Goal: Transaction & Acquisition: Purchase product/service

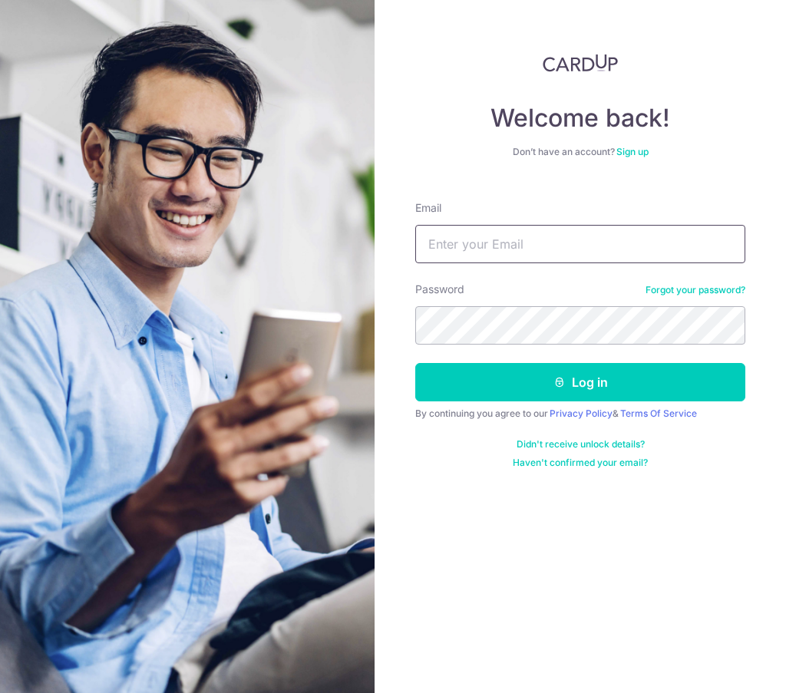
drag, startPoint x: 0, startPoint y: 0, endPoint x: 631, endPoint y: 249, distance: 678.3
click at [631, 249] on input "Email" at bounding box center [580, 244] width 330 height 38
type input "[EMAIL_ADDRESS][DOMAIN_NAME]"
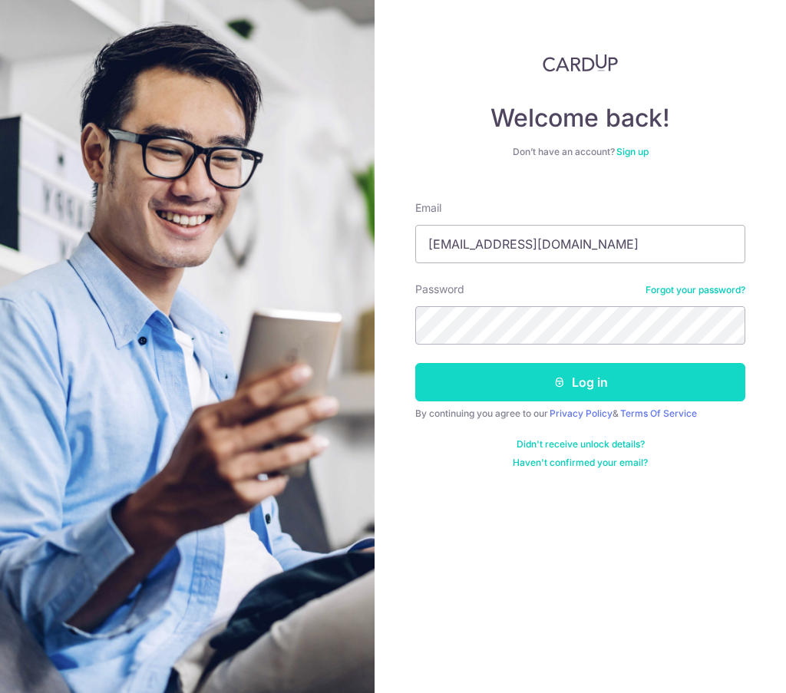
click at [592, 377] on button "Log in" at bounding box center [580, 382] width 330 height 38
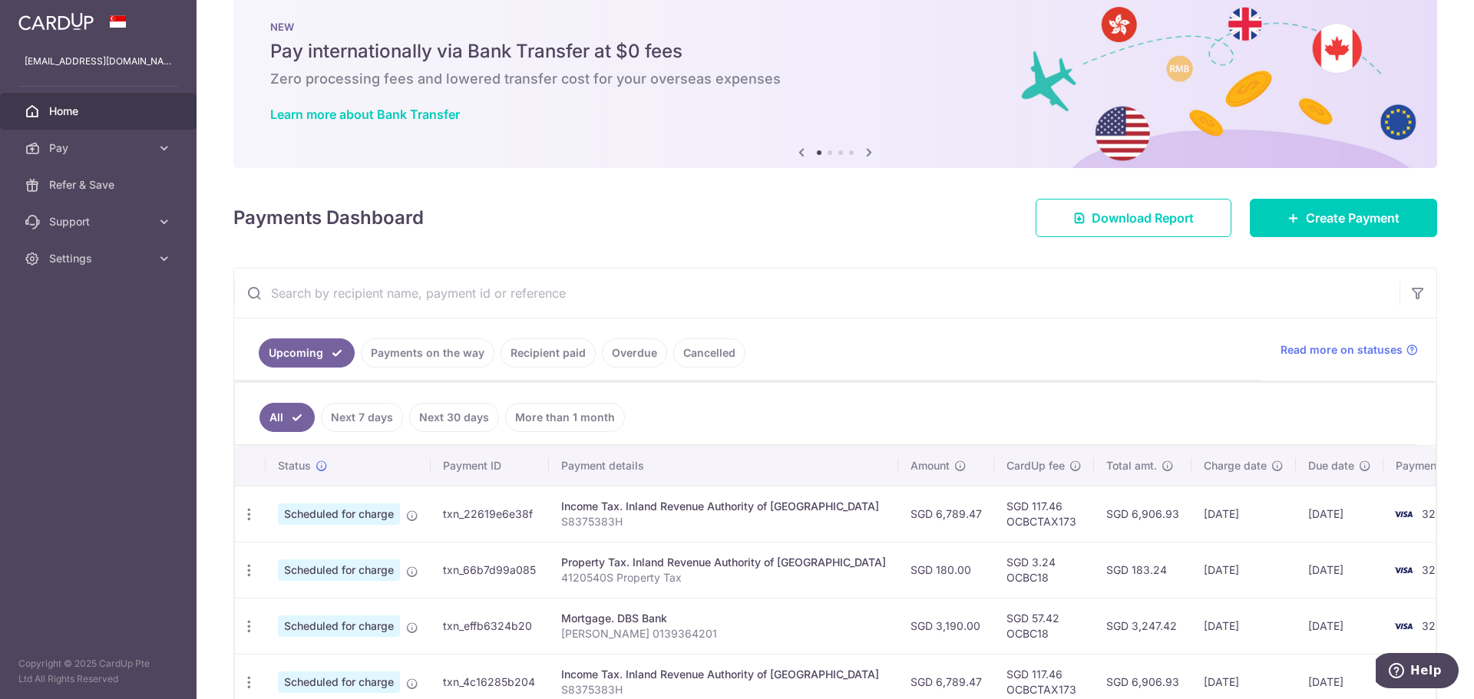
scroll to position [18, 0]
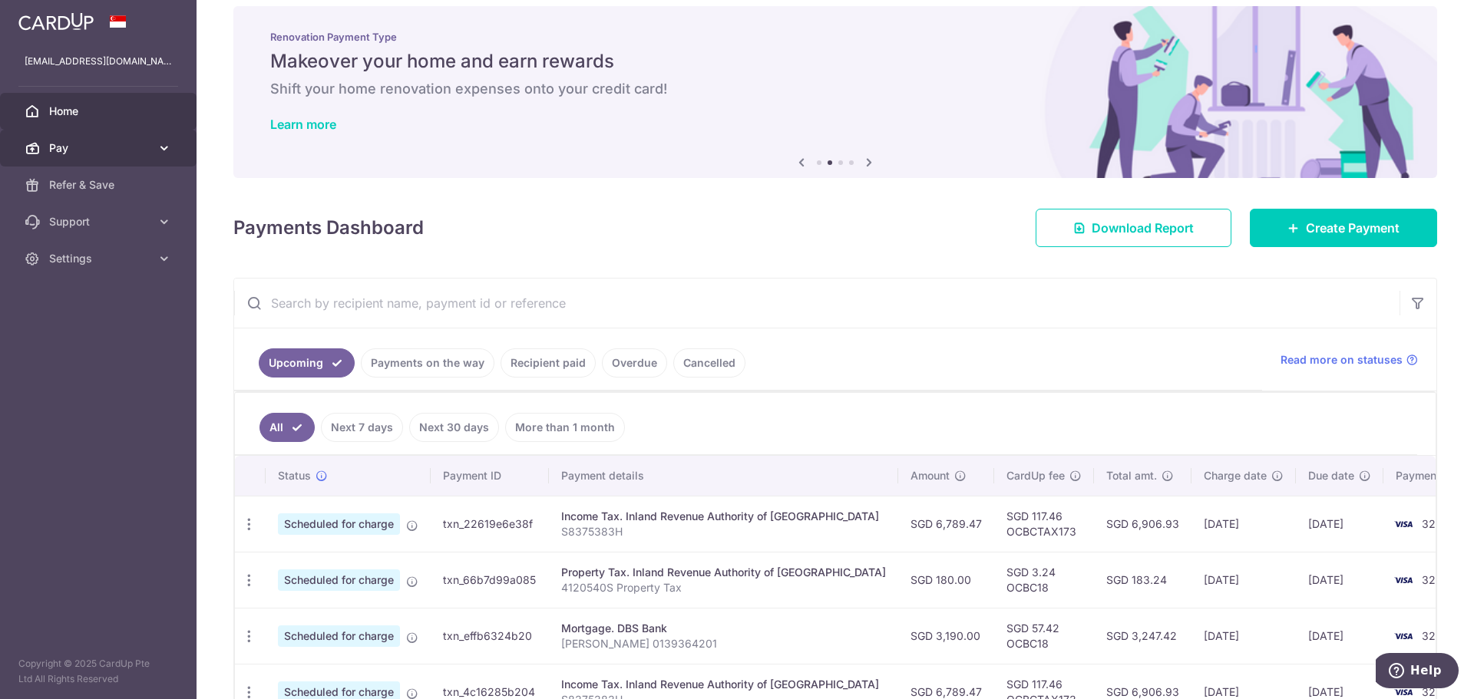
click at [101, 142] on span "Pay" at bounding box center [99, 147] width 101 height 15
click at [424, 354] on link "Payments on the way" at bounding box center [428, 363] width 134 height 29
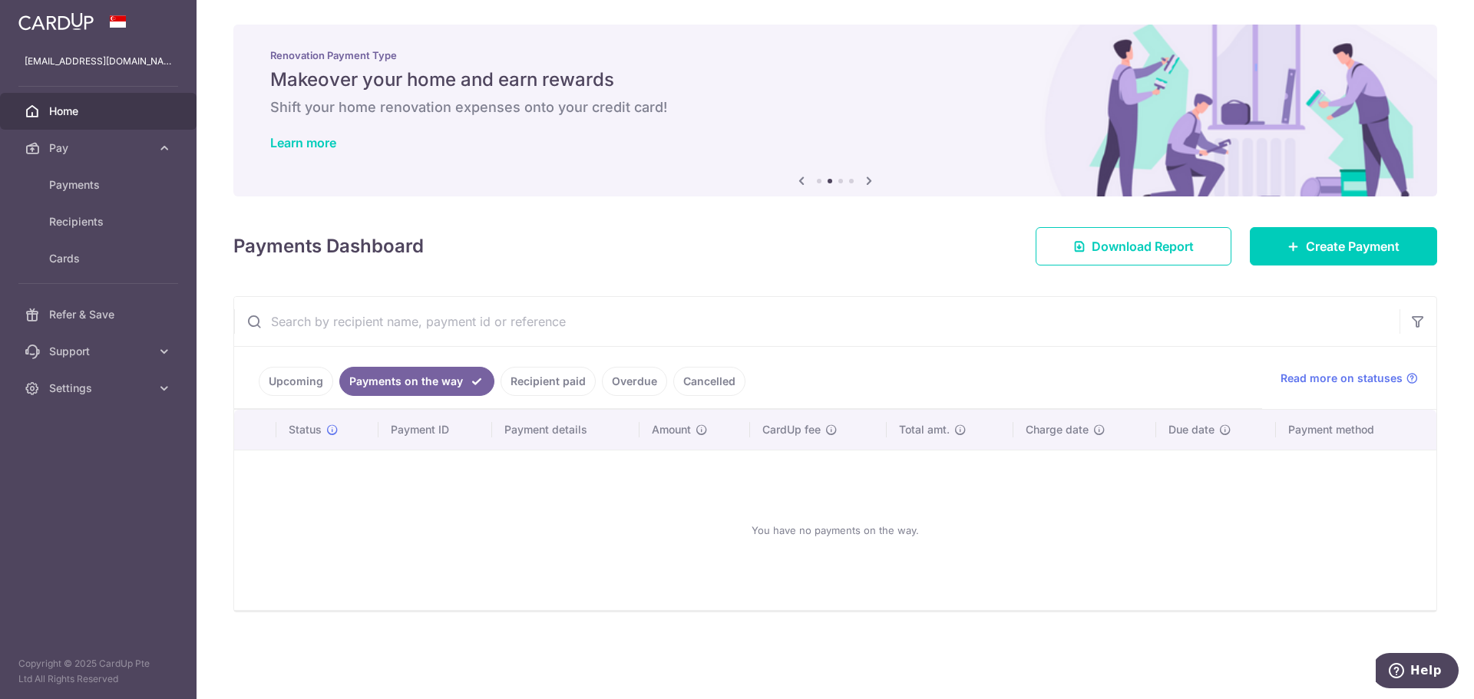
click at [541, 382] on link "Recipient paid" at bounding box center [548, 381] width 95 height 29
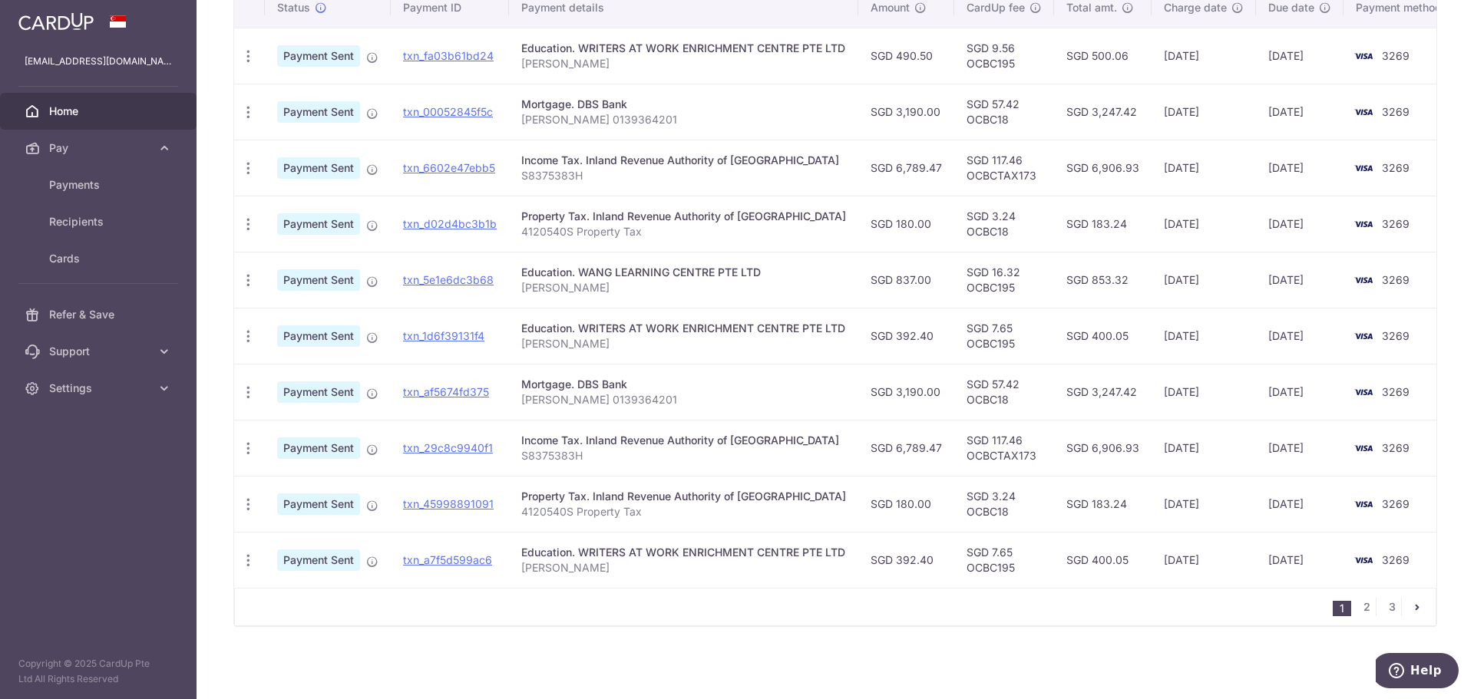
scroll to position [353, 0]
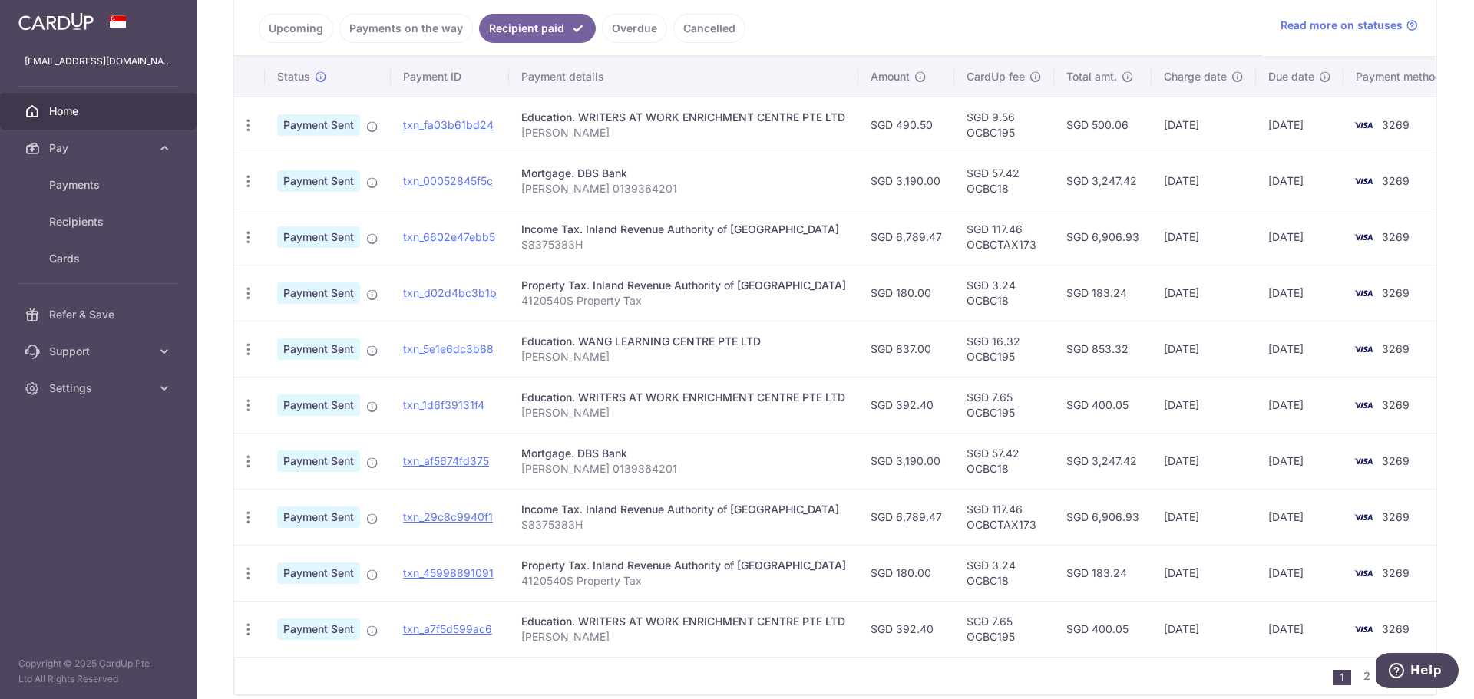
click at [416, 28] on link "Payments on the way" at bounding box center [406, 28] width 134 height 29
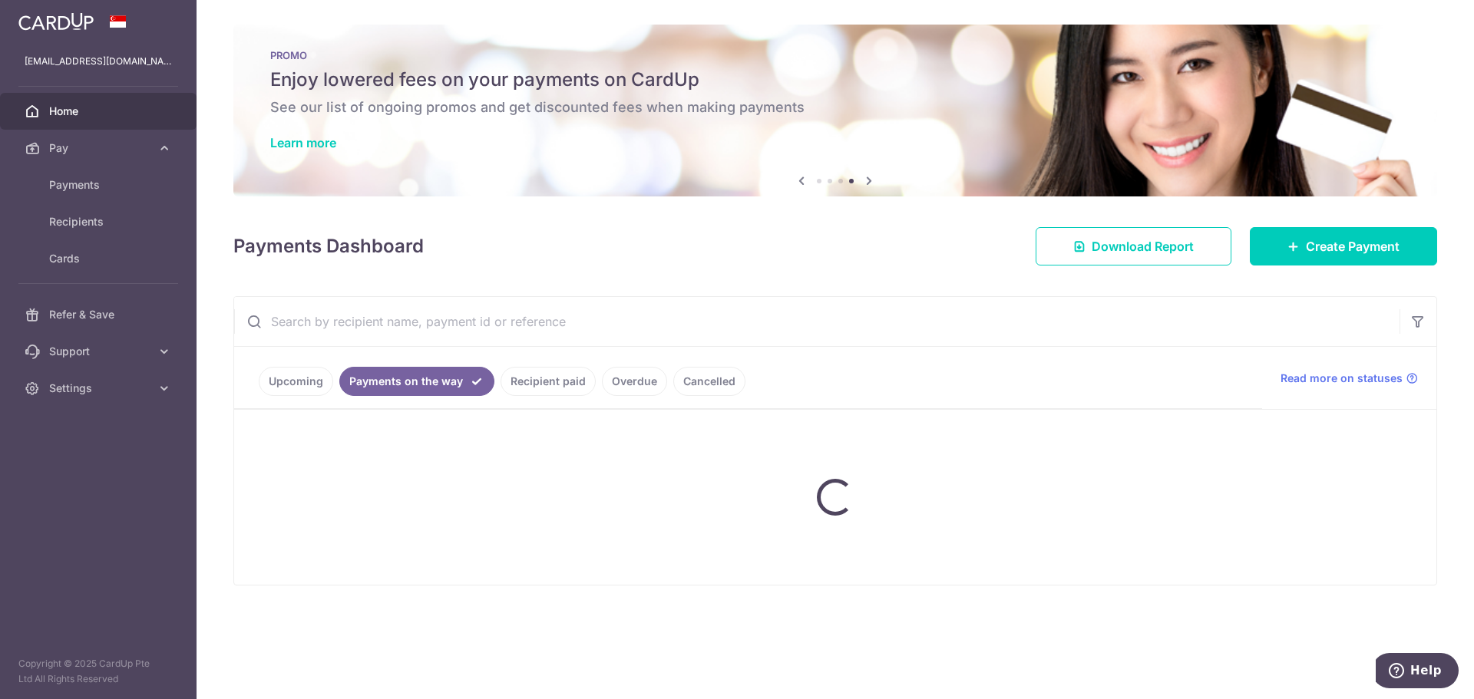
scroll to position [0, 0]
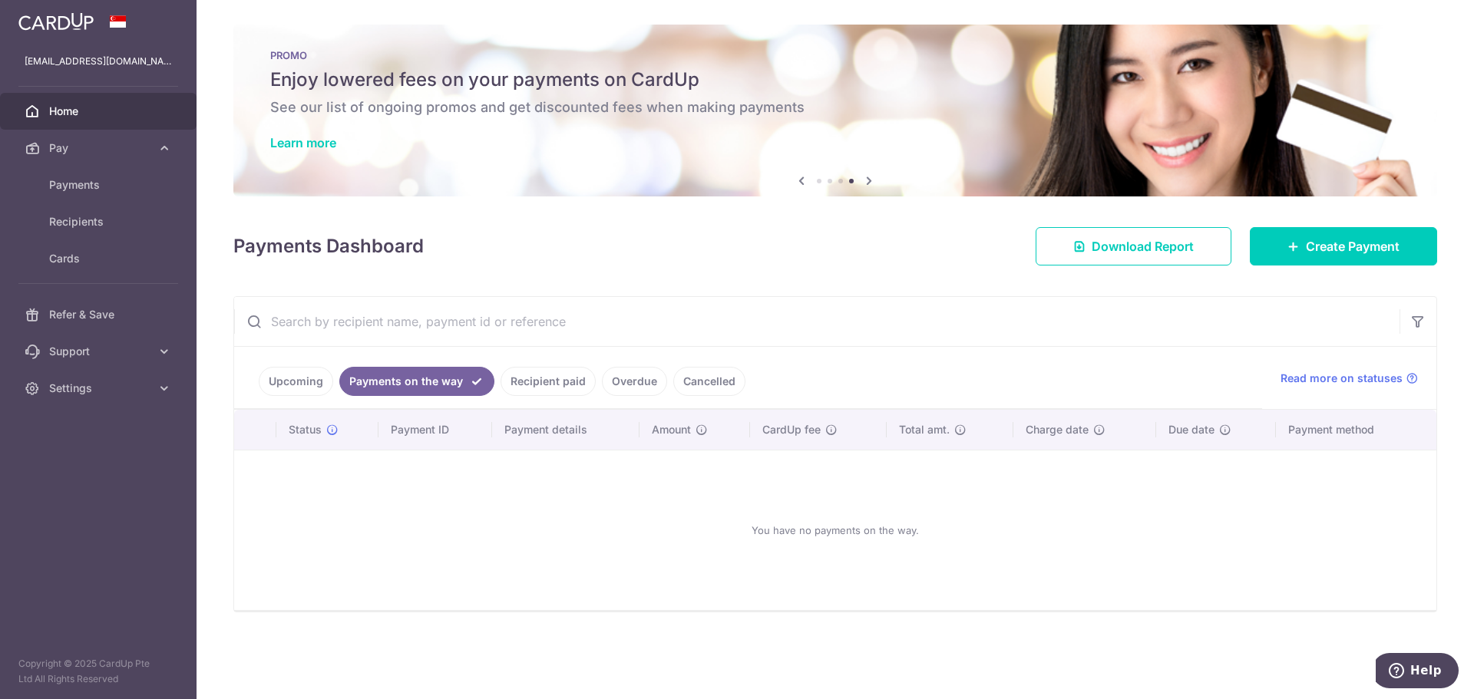
click at [296, 381] on link "Upcoming" at bounding box center [296, 381] width 74 height 29
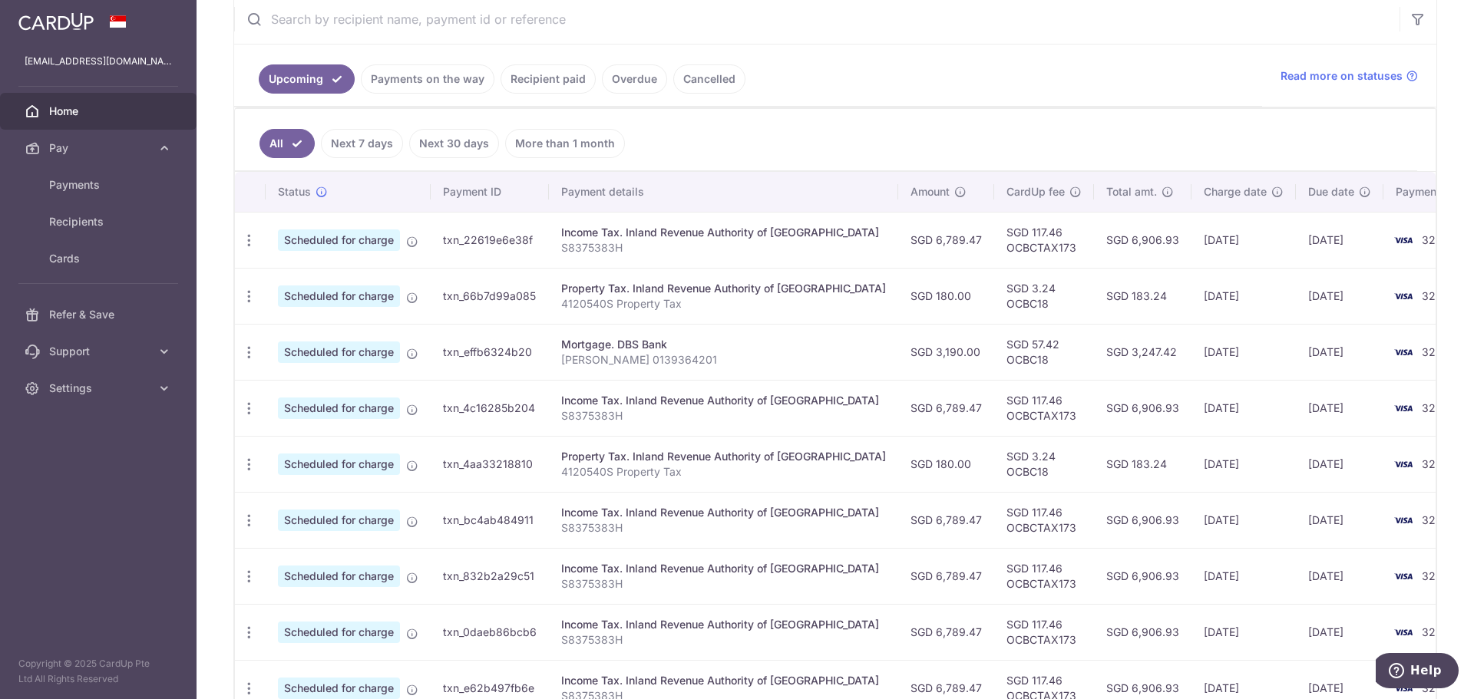
scroll to position [307, 0]
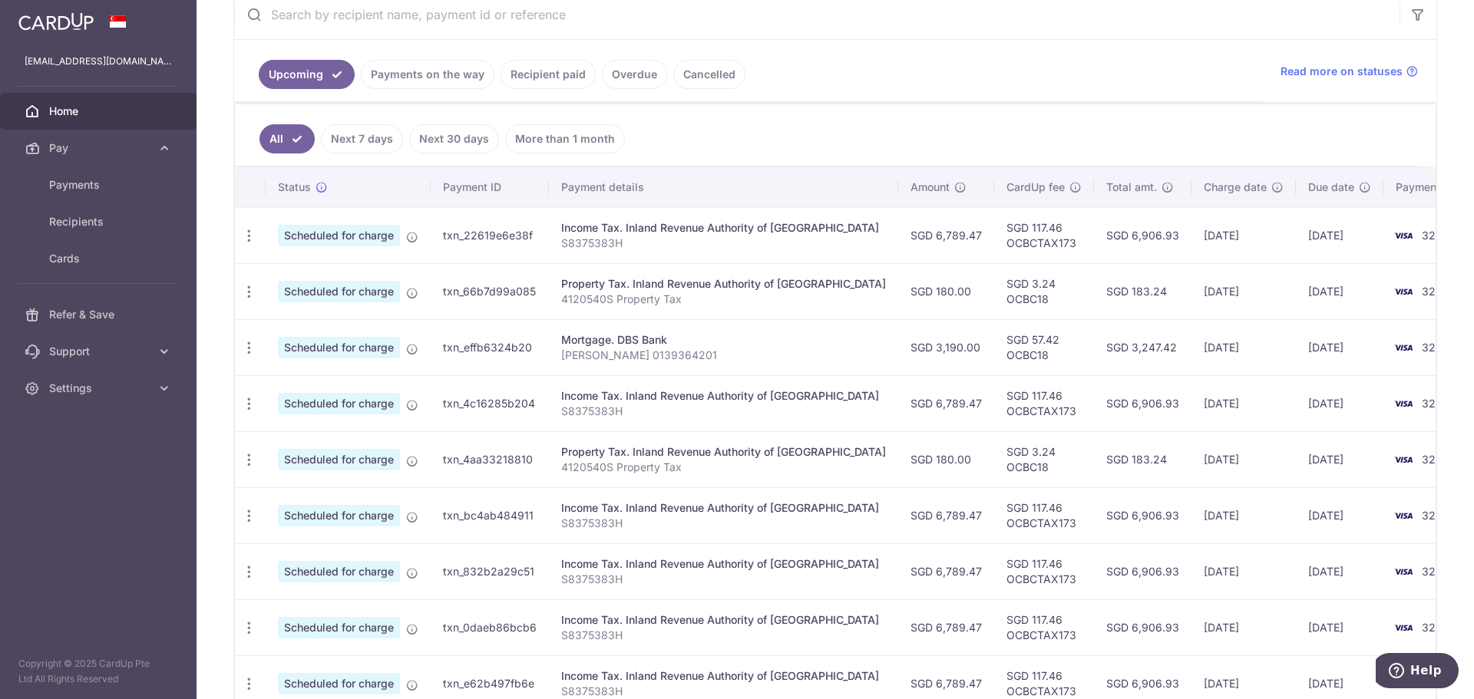
click at [563, 133] on link "More than 1 month" at bounding box center [565, 138] width 120 height 29
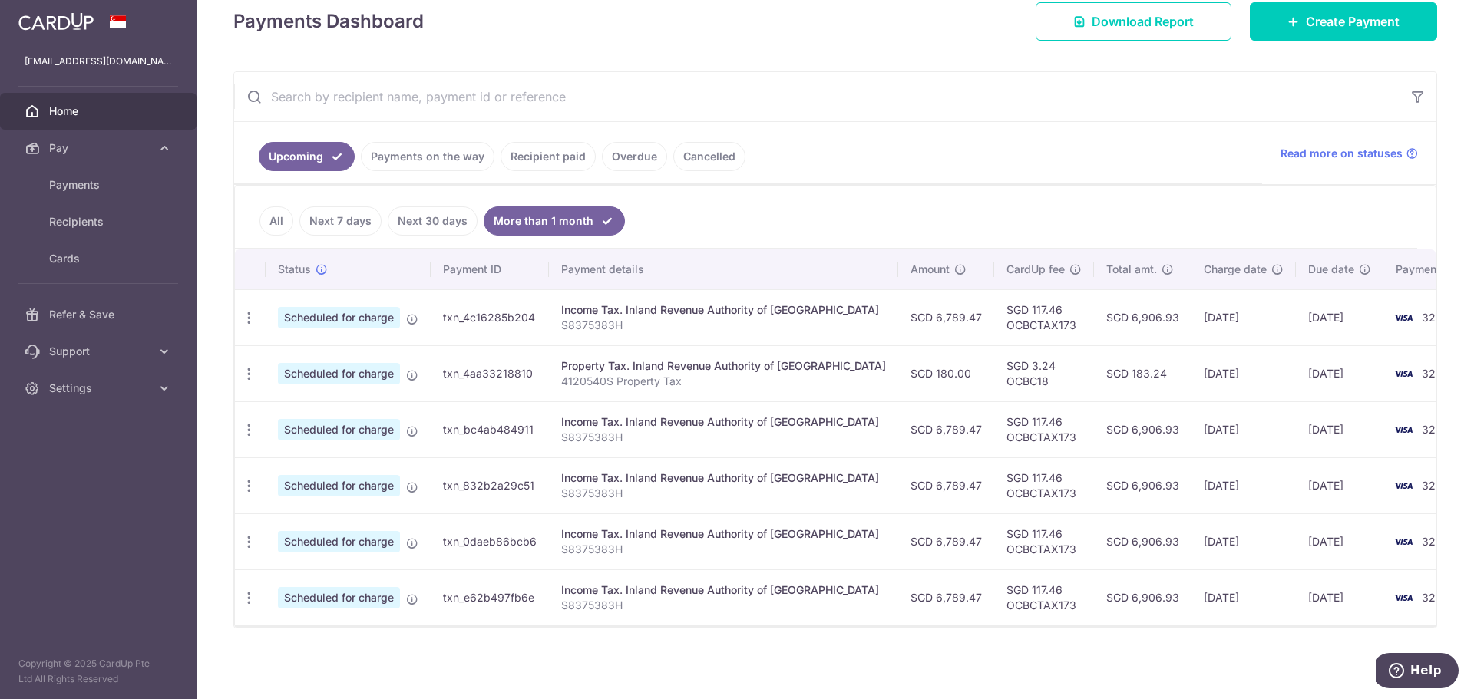
scroll to position [226, 0]
click at [431, 150] on link "Payments on the way" at bounding box center [428, 154] width 134 height 29
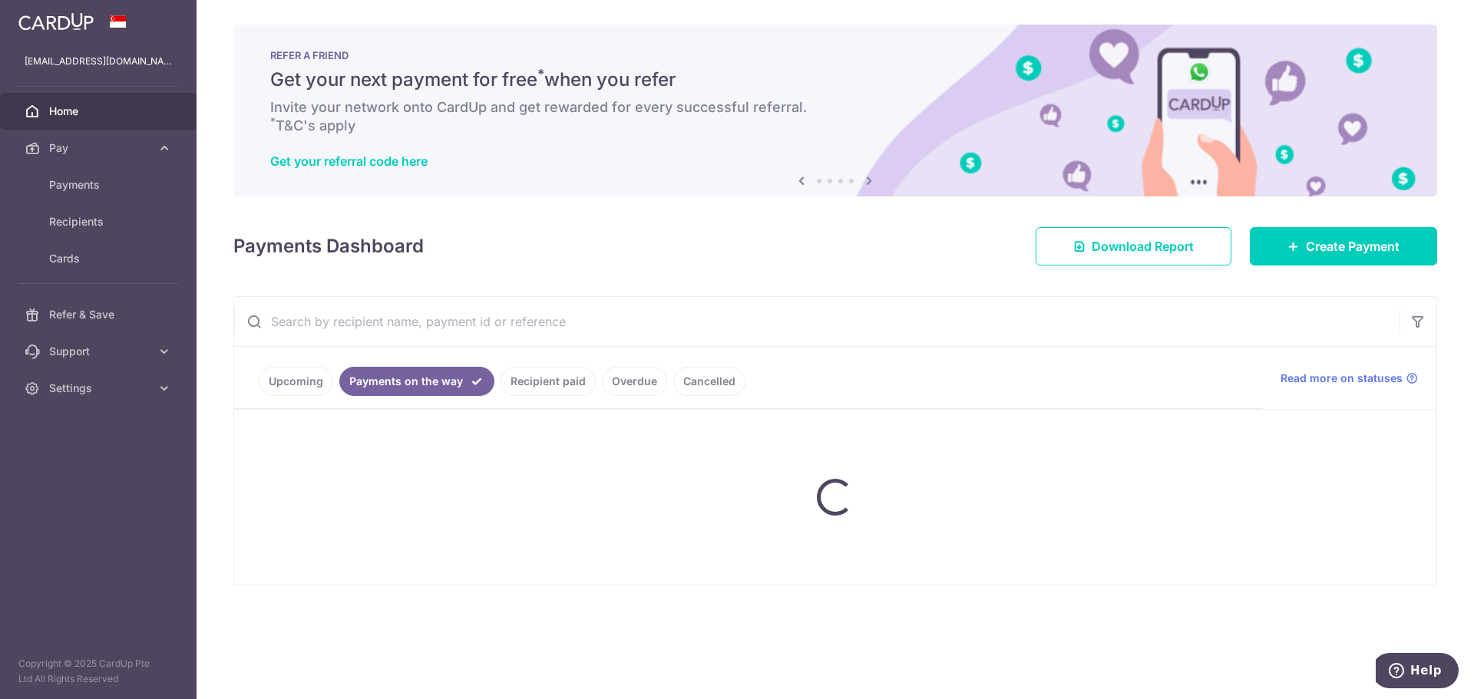
scroll to position [0, 0]
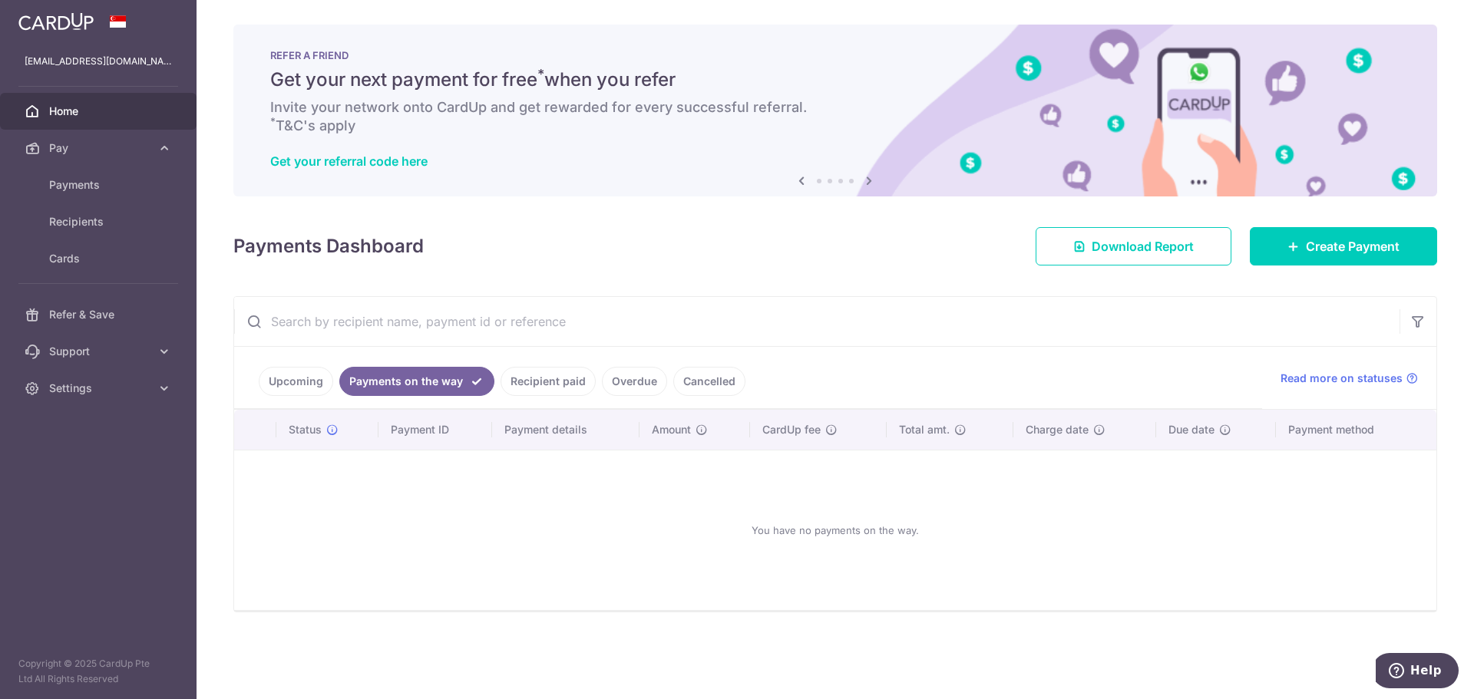
click at [550, 375] on link "Recipient paid" at bounding box center [548, 381] width 95 height 29
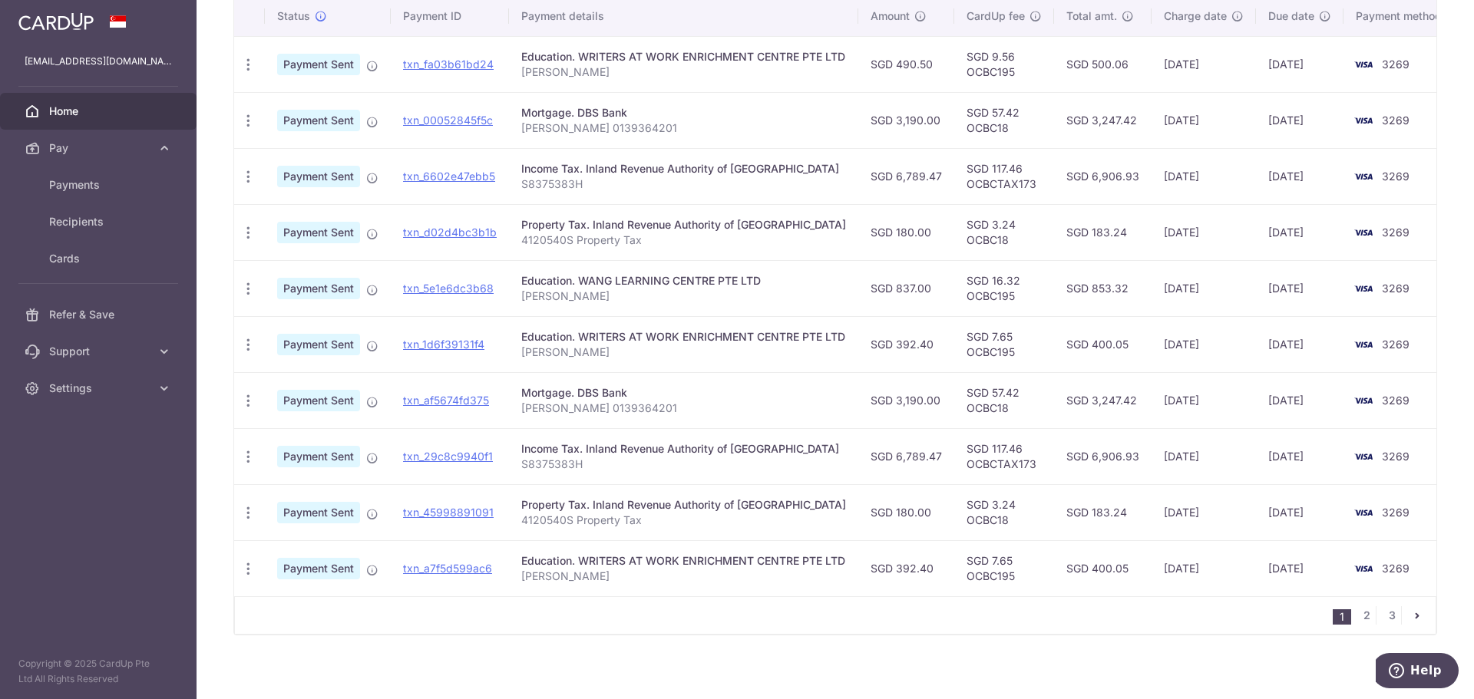
scroll to position [430, 0]
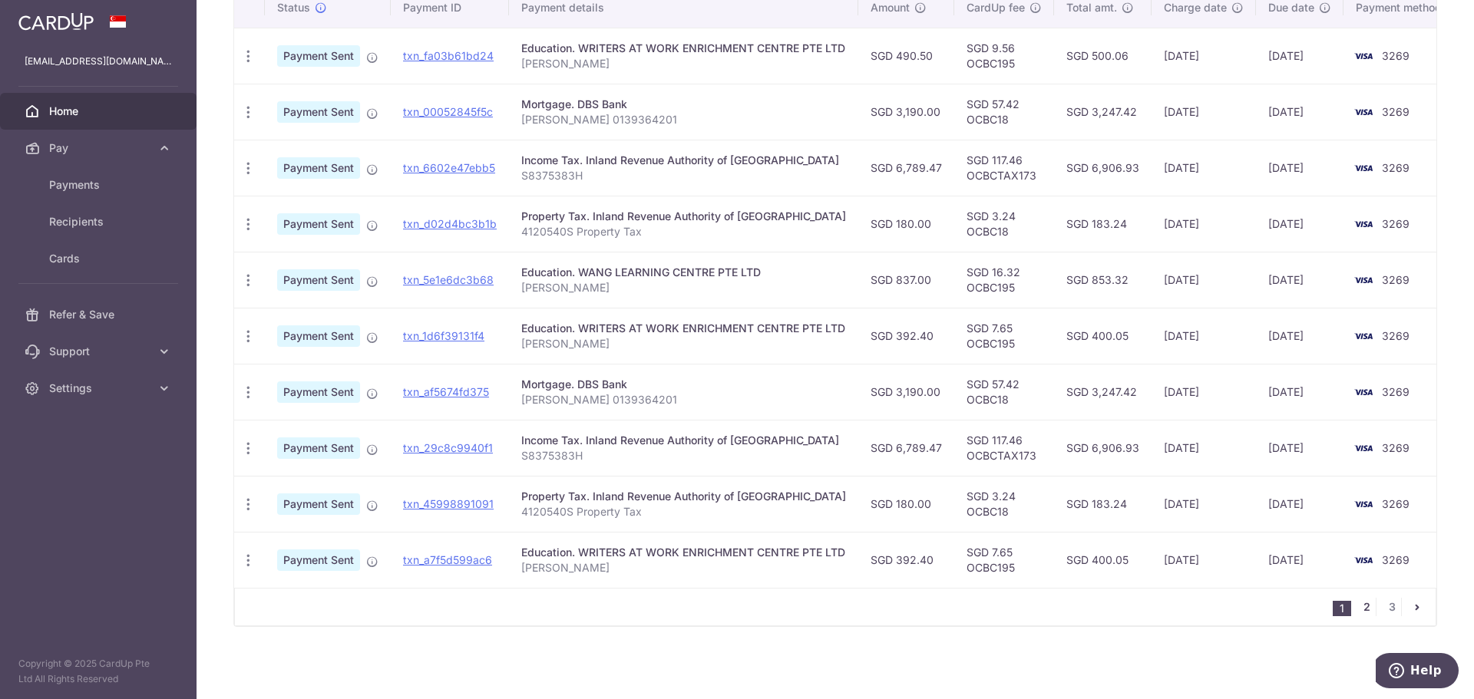
click at [785, 610] on link "2" at bounding box center [1366, 607] width 18 height 18
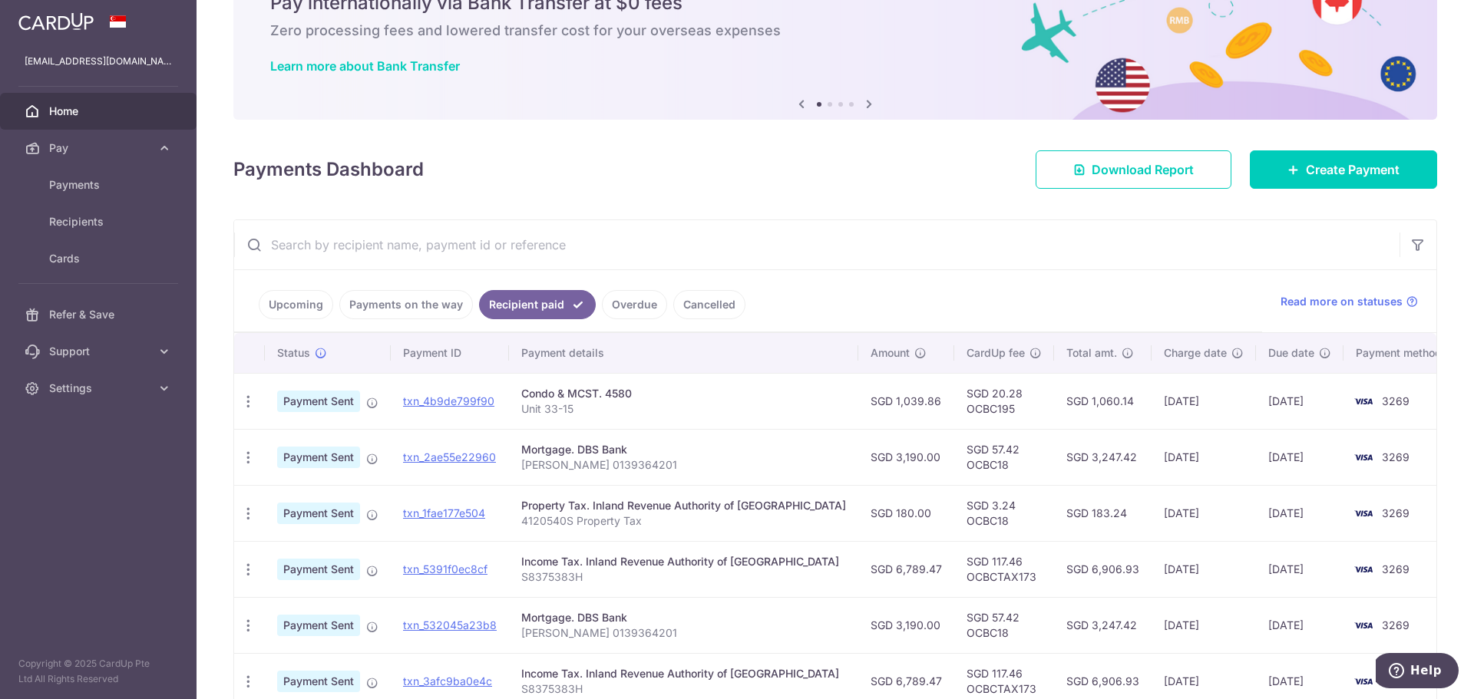
scroll to position [0, 0]
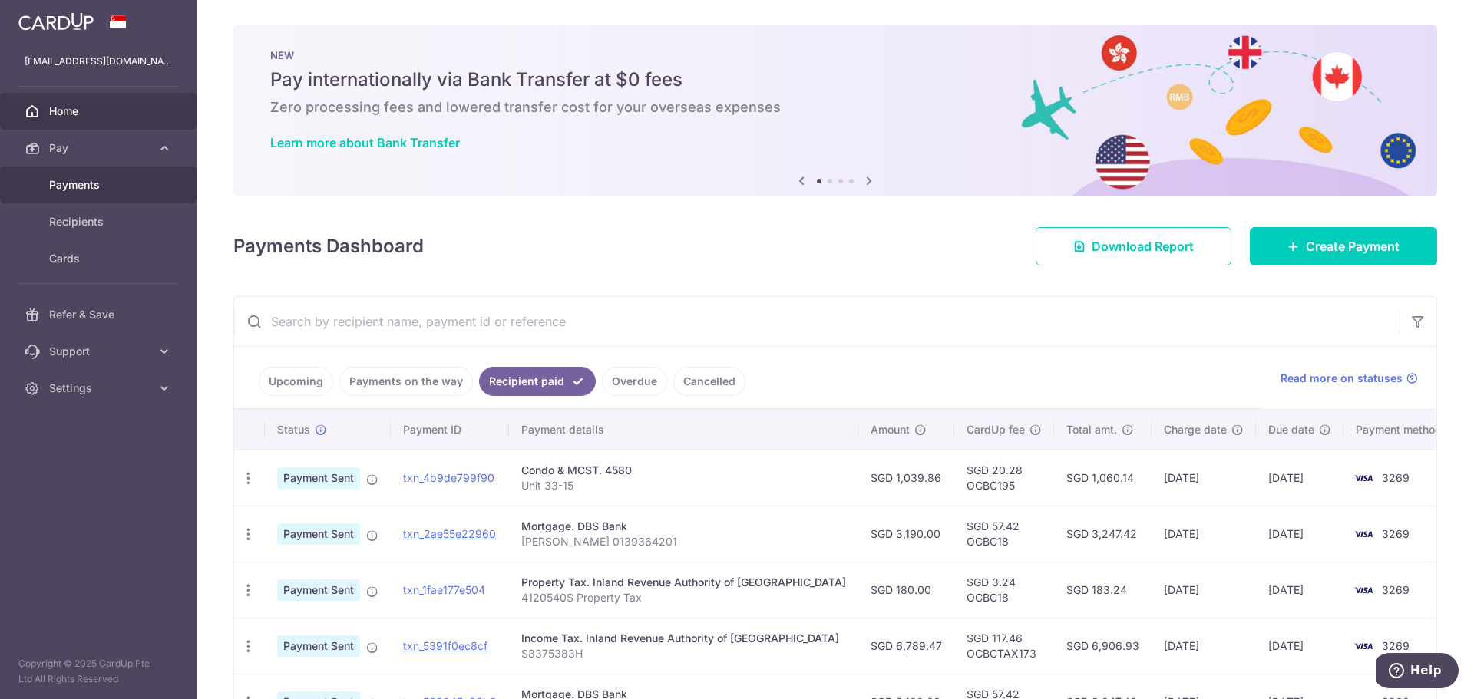
click at [88, 183] on span "Payments" at bounding box center [99, 184] width 101 height 15
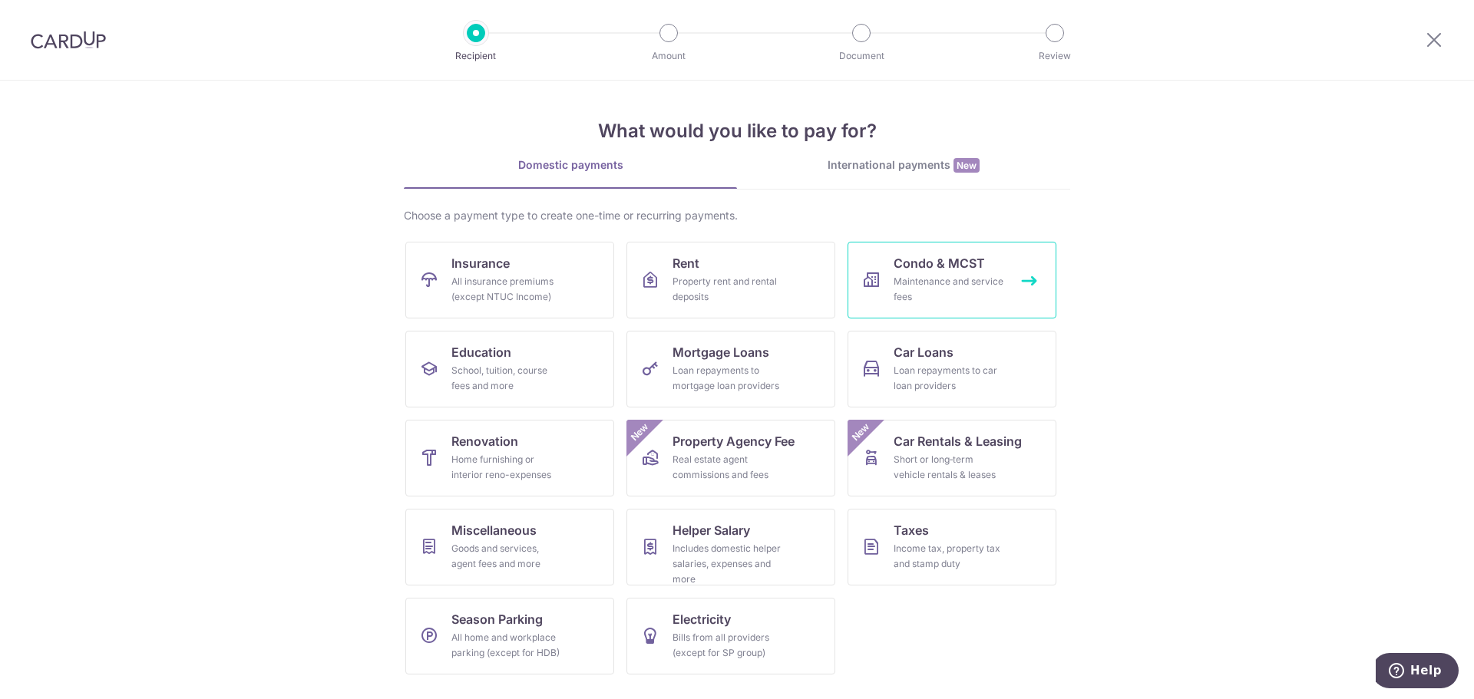
click at [953, 269] on span "Condo & MCST" at bounding box center [939, 263] width 91 height 18
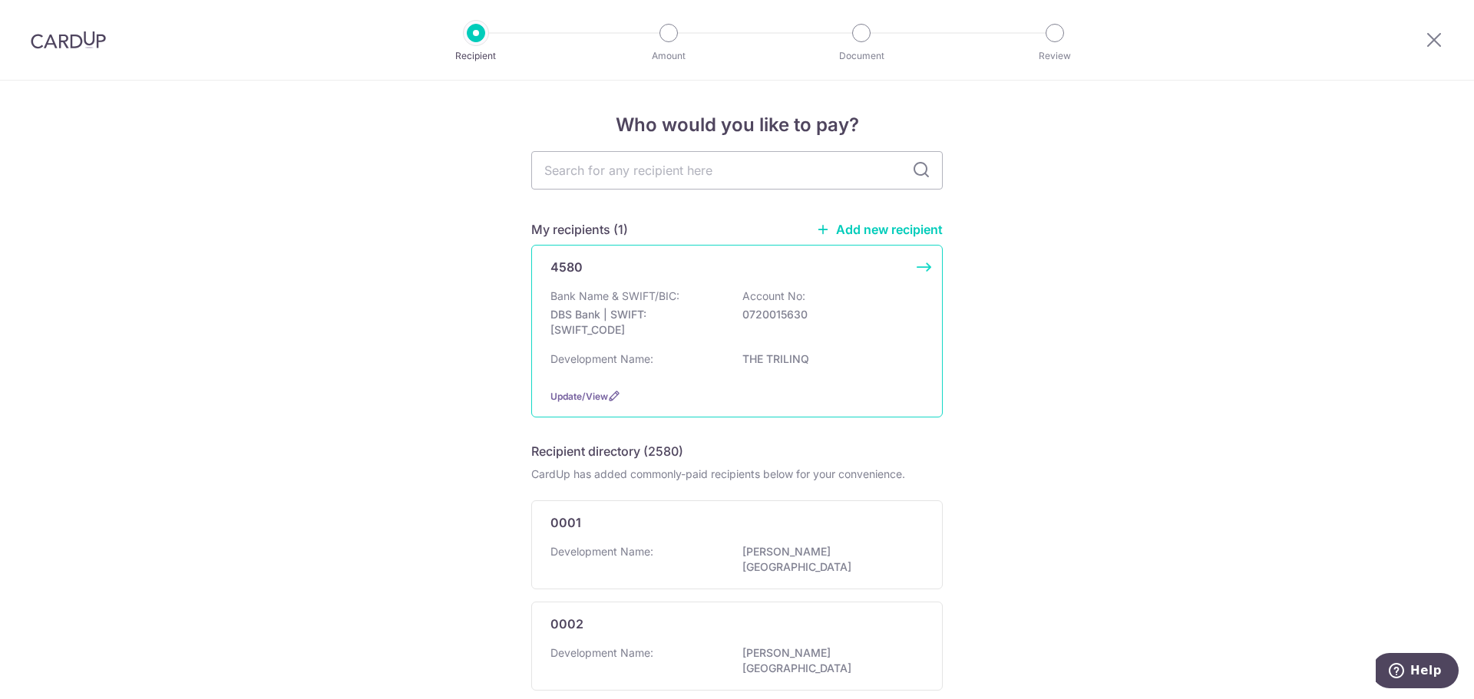
click at [765, 302] on p "Account No:" at bounding box center [773, 296] width 63 height 15
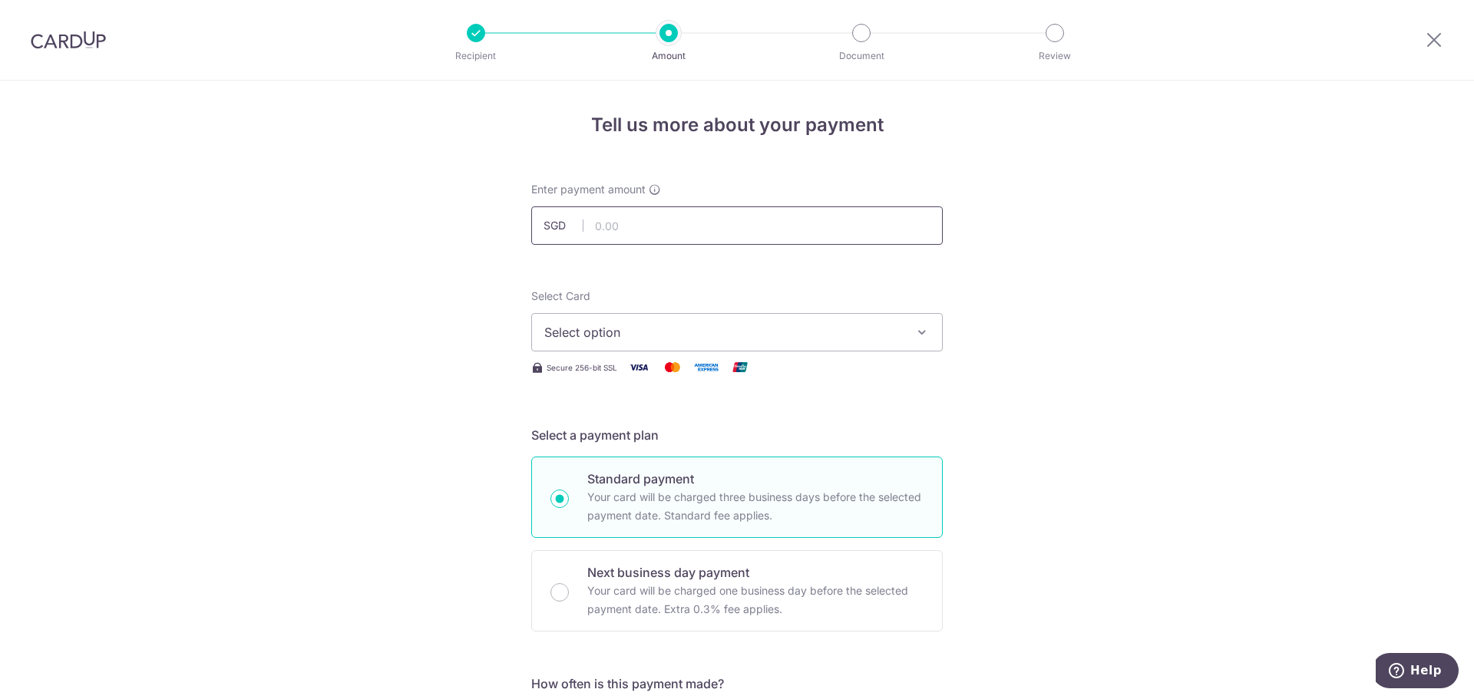
click at [724, 220] on input "text" at bounding box center [736, 226] width 411 height 38
type input "1,039.86"
click at [878, 324] on span "Select option" at bounding box center [723, 332] width 358 height 18
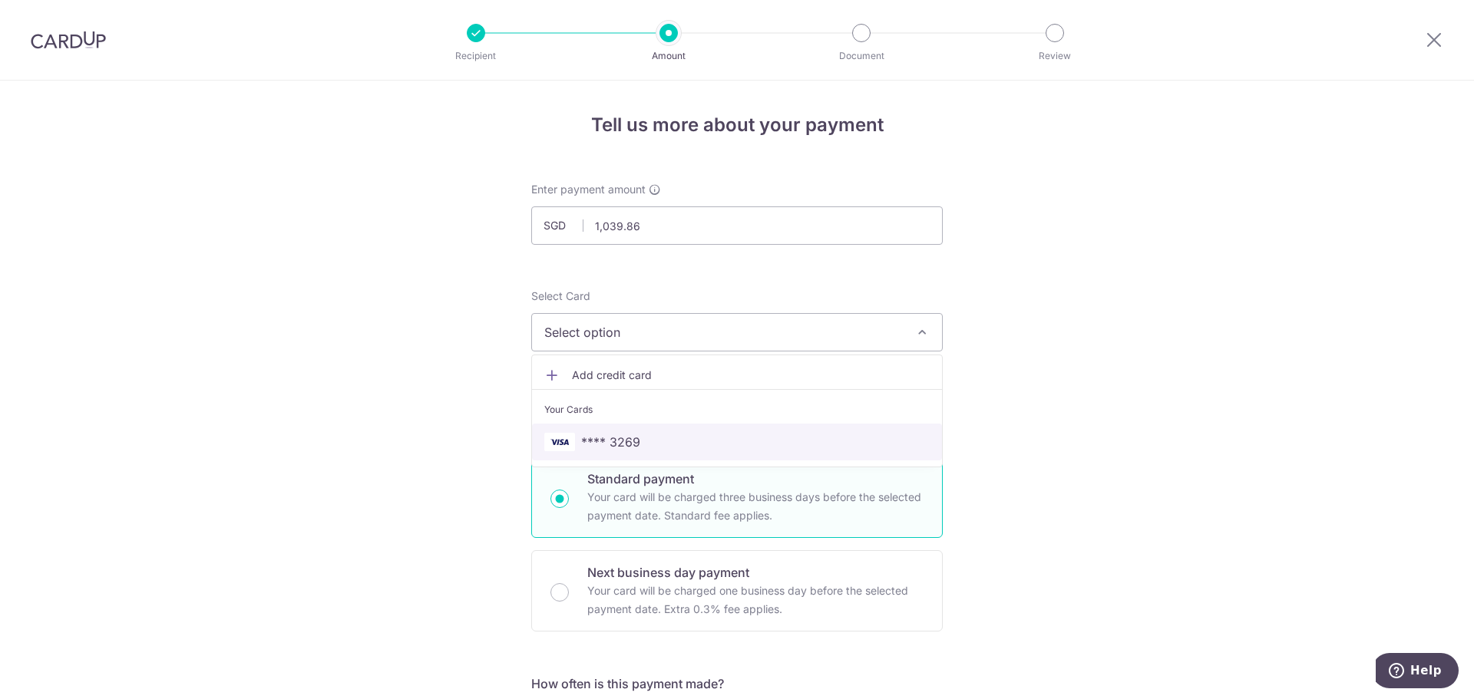
click at [631, 433] on span "**** 3269" at bounding box center [610, 442] width 59 height 18
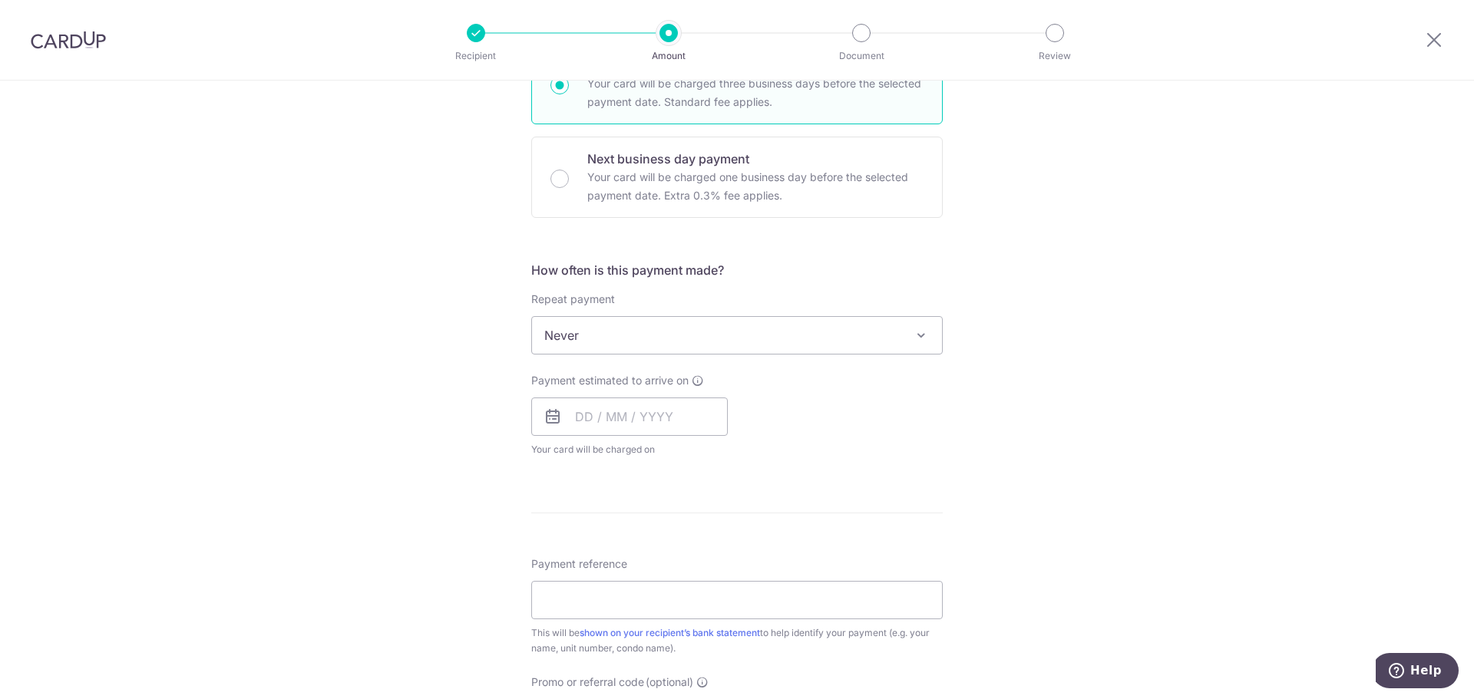
scroll to position [461, 0]
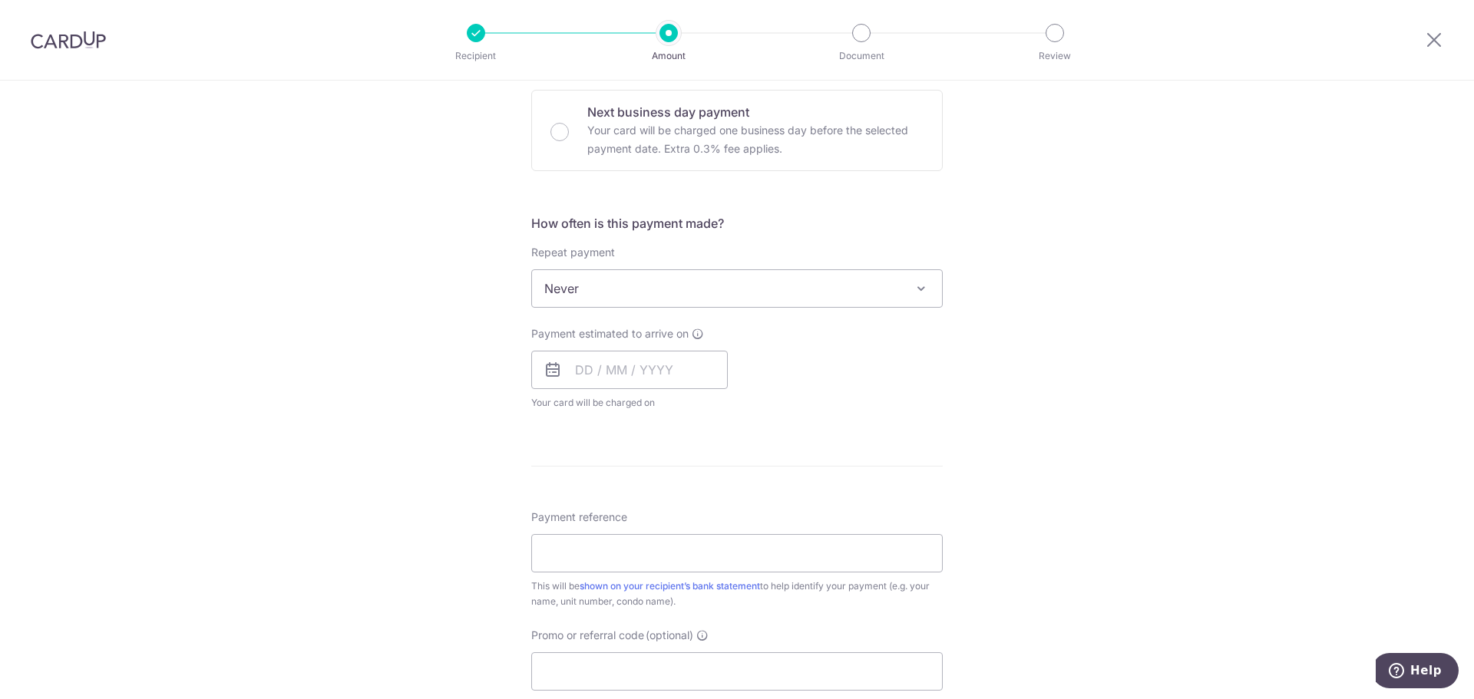
click at [816, 283] on span "Never" at bounding box center [737, 288] width 410 height 37
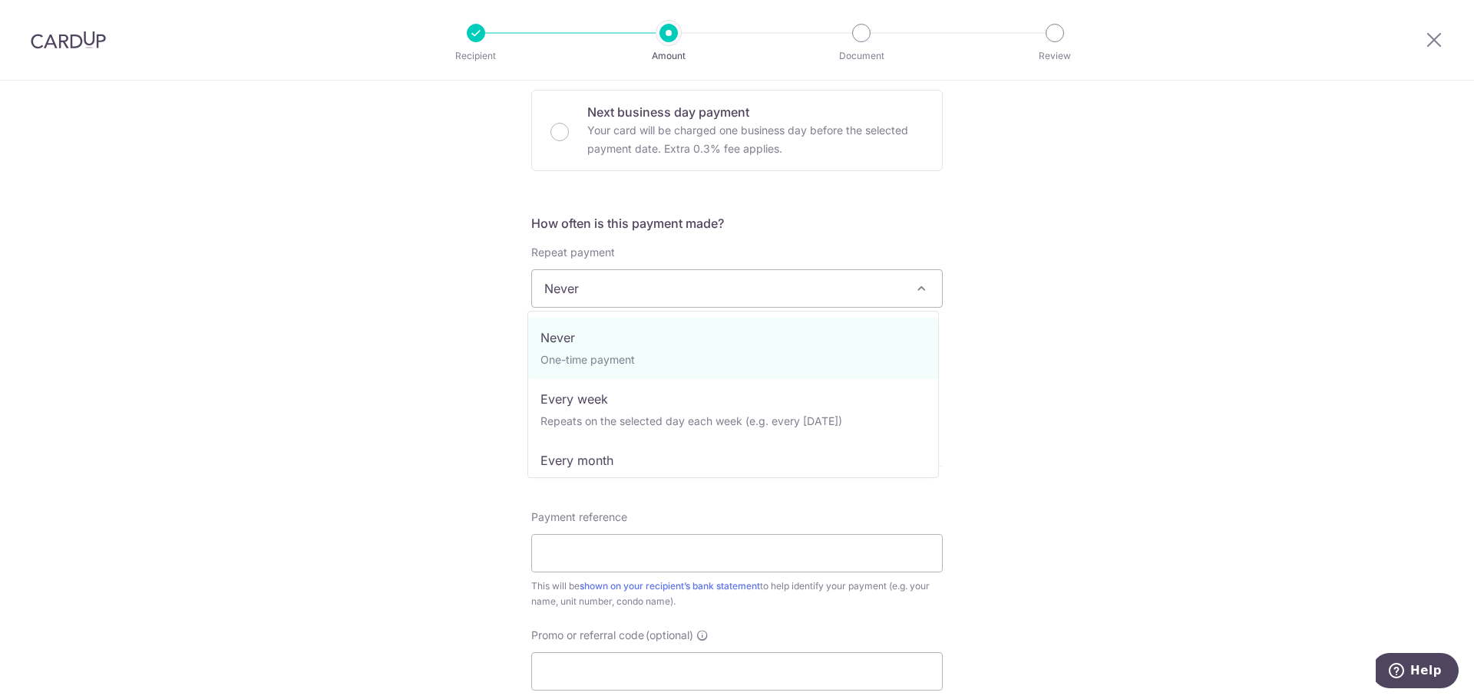
click at [816, 283] on span "Never" at bounding box center [737, 288] width 410 height 37
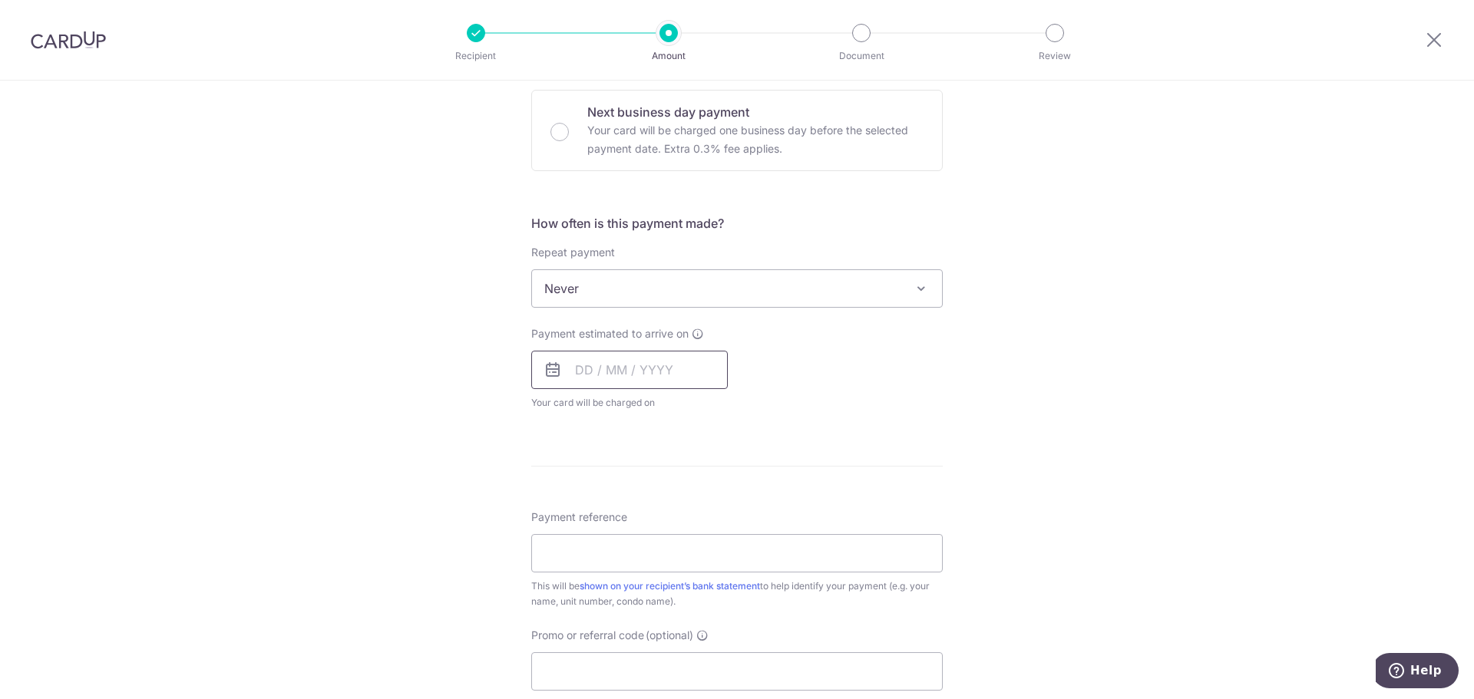
click at [625, 361] on input "text" at bounding box center [629, 370] width 197 height 38
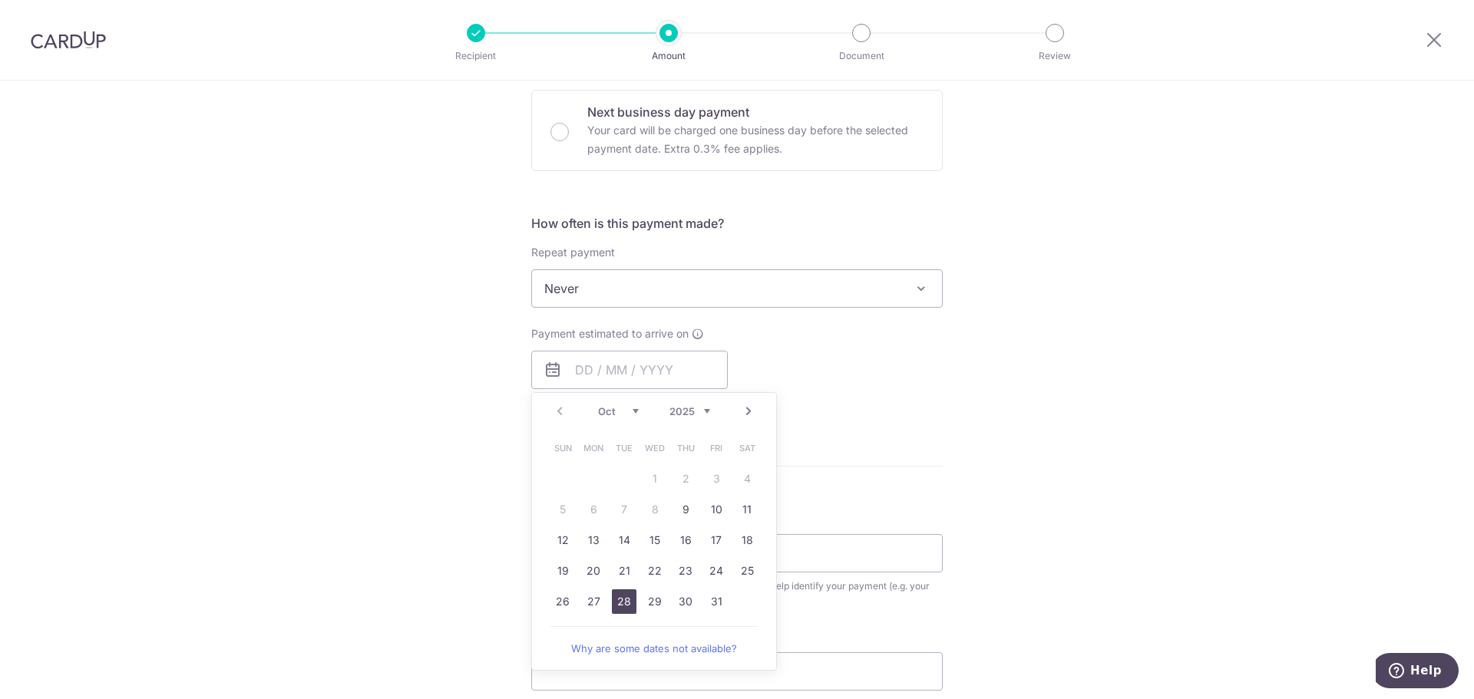
click at [624, 596] on link "28" at bounding box center [624, 602] width 25 height 25
type input "[DATE]"
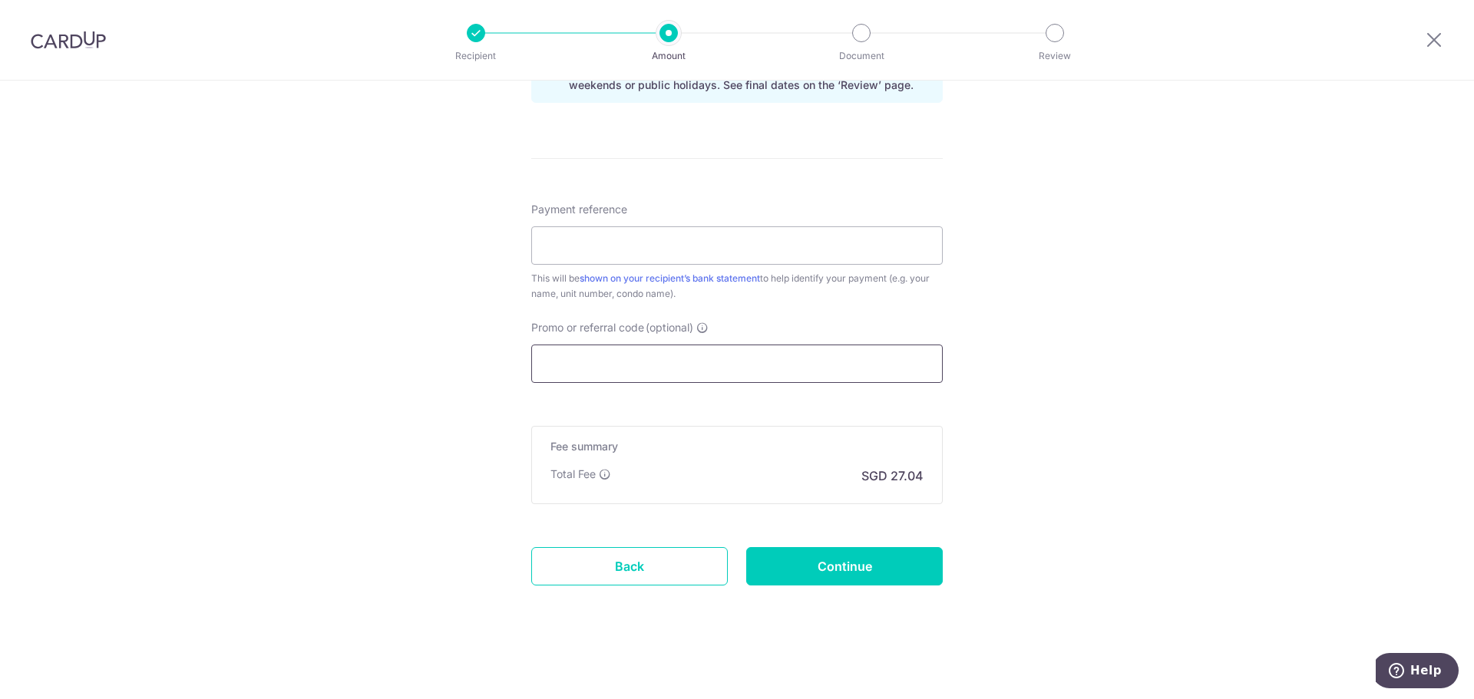
scroll to position [833, 0]
click at [775, 239] on input "Payment reference" at bounding box center [736, 244] width 411 height 38
type input "C"
type input "T"
type input "The Trilinq, #33-15"
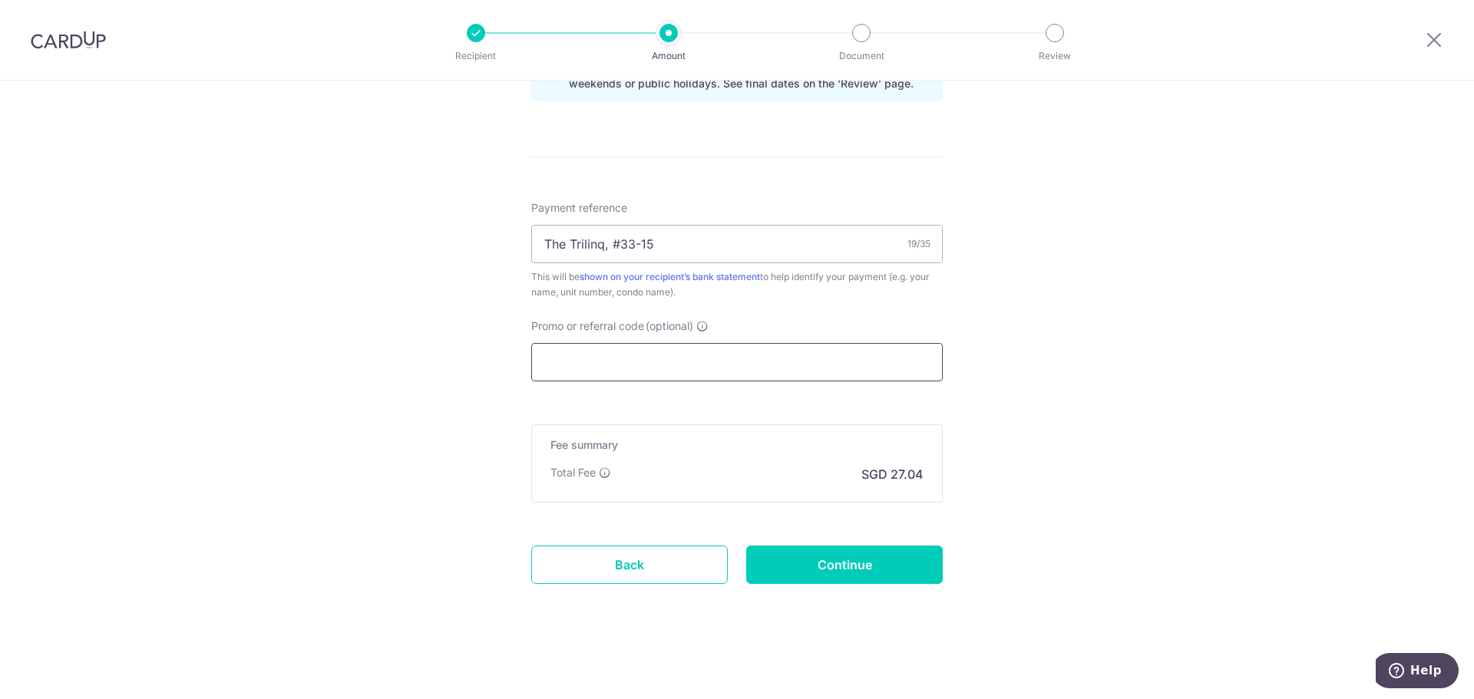
click at [716, 362] on input "Promo or referral code (optional)" at bounding box center [736, 362] width 411 height 38
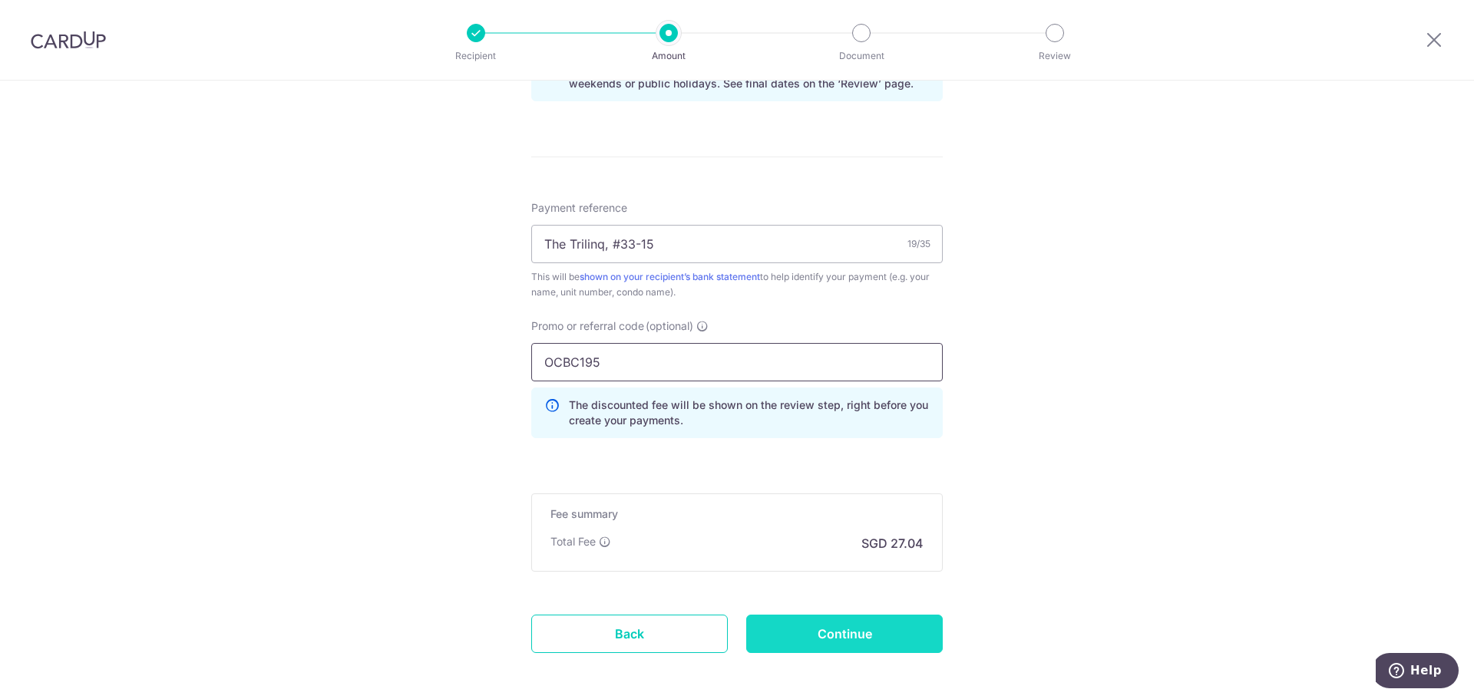
type input "OCBC195"
click at [838, 621] on input "Continue" at bounding box center [844, 634] width 197 height 38
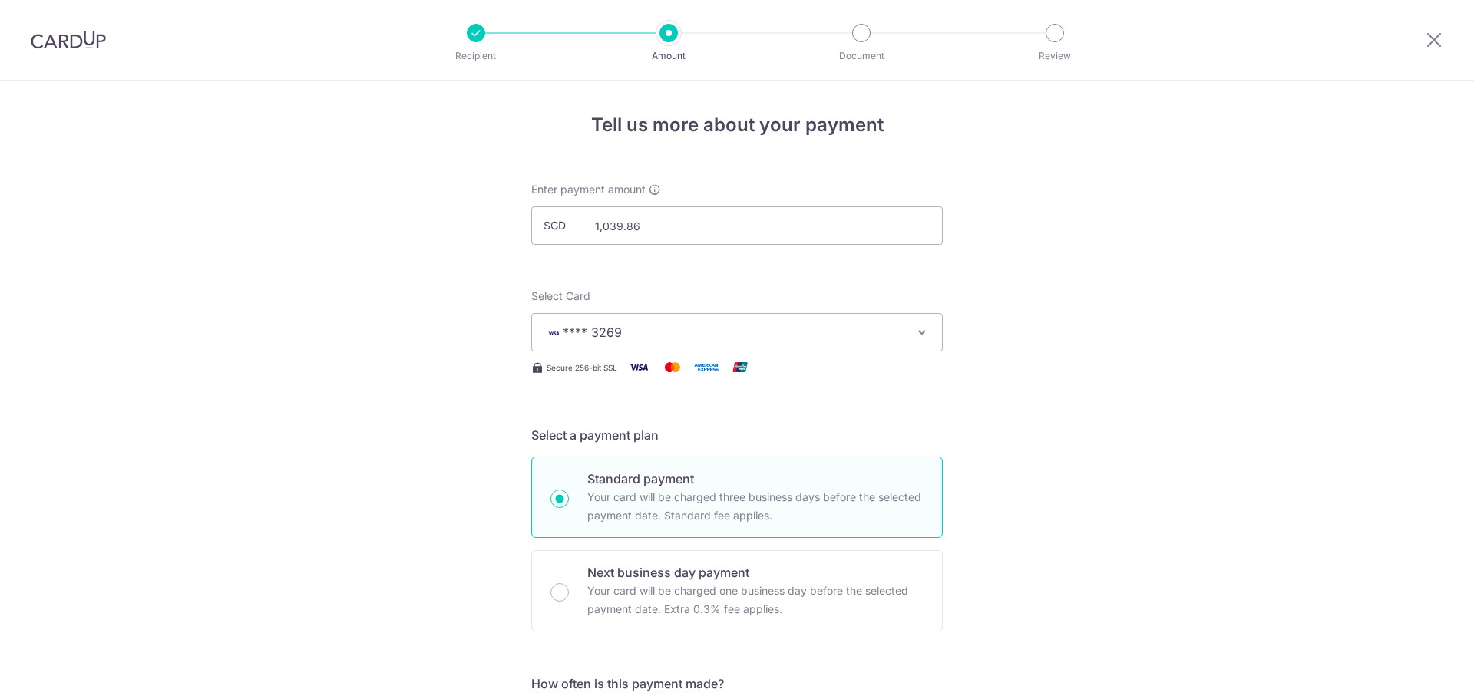
scroll to position [924, 0]
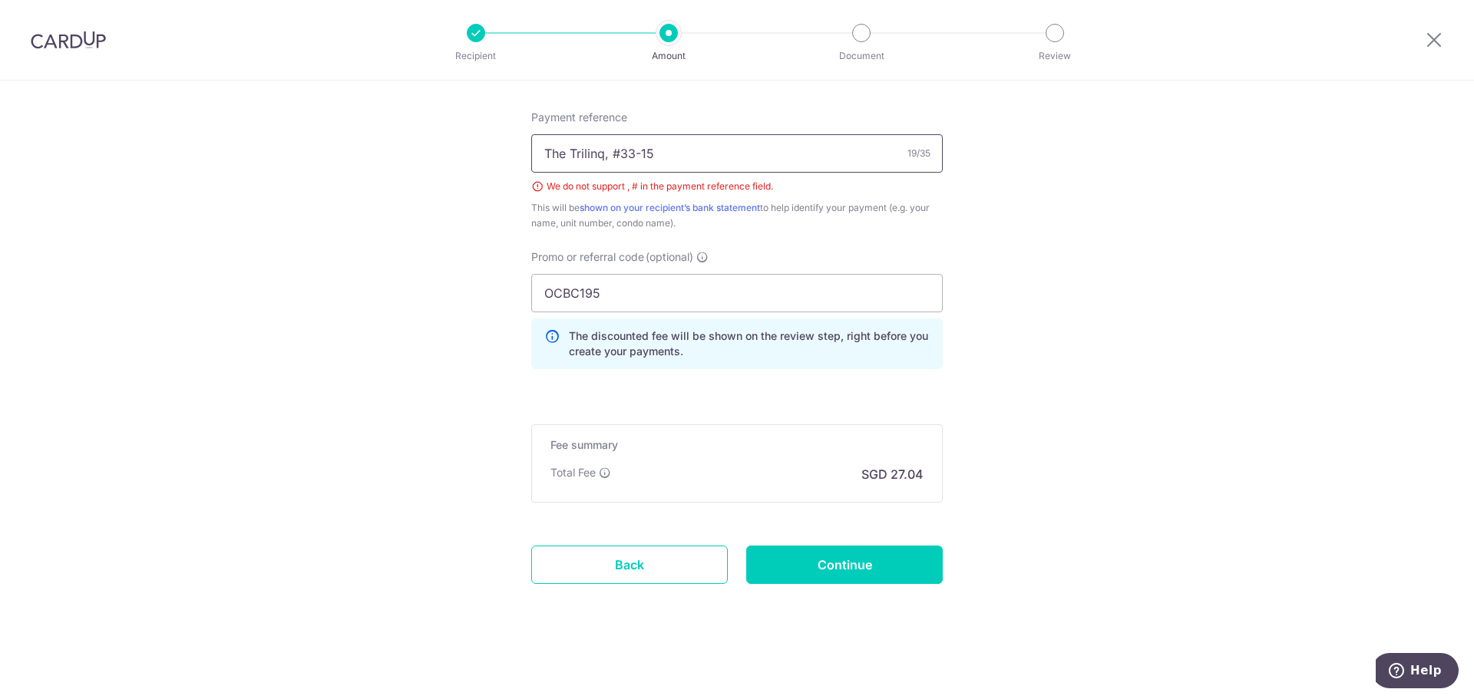
click at [616, 152] on input "The Trilinq, #33-15" at bounding box center [736, 153] width 411 height 38
type input "The Trilinq, unit 33-15"
click at [864, 570] on input "Continue" at bounding box center [844, 565] width 197 height 38
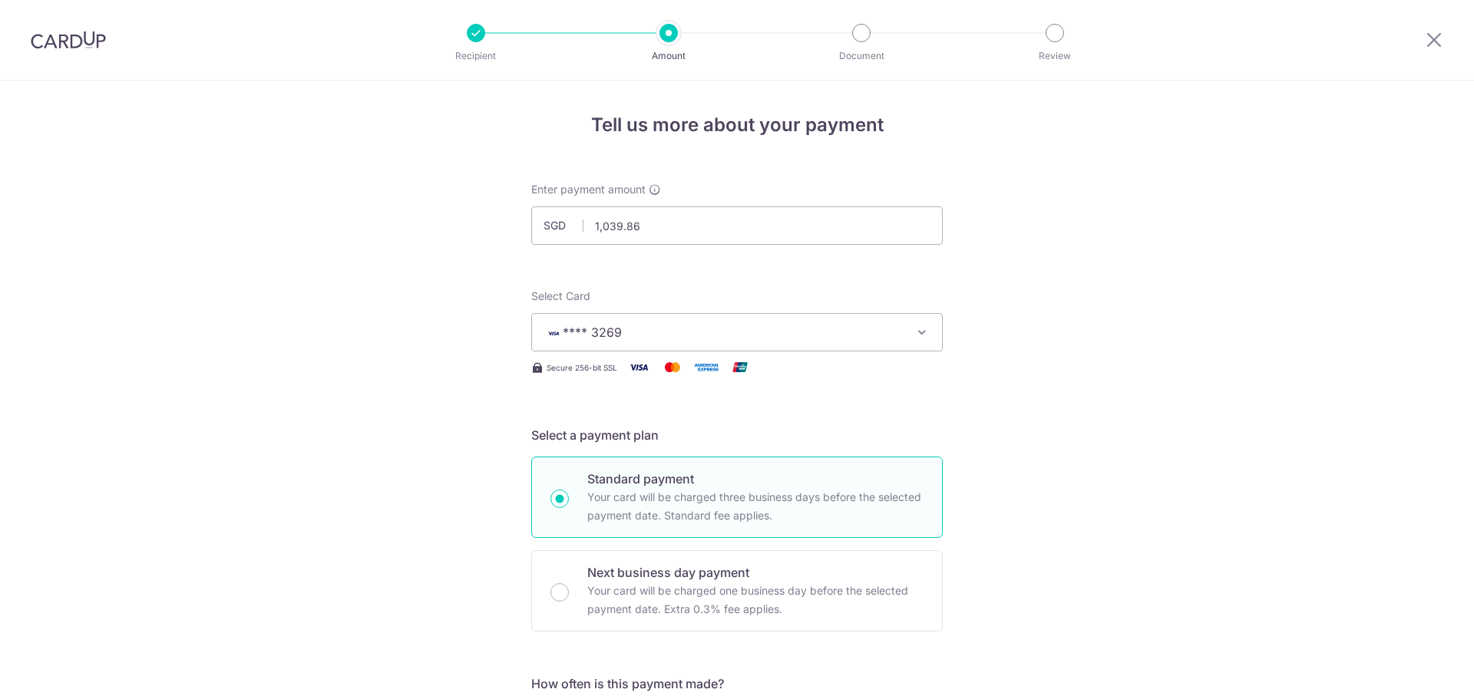
scroll to position [924, 0]
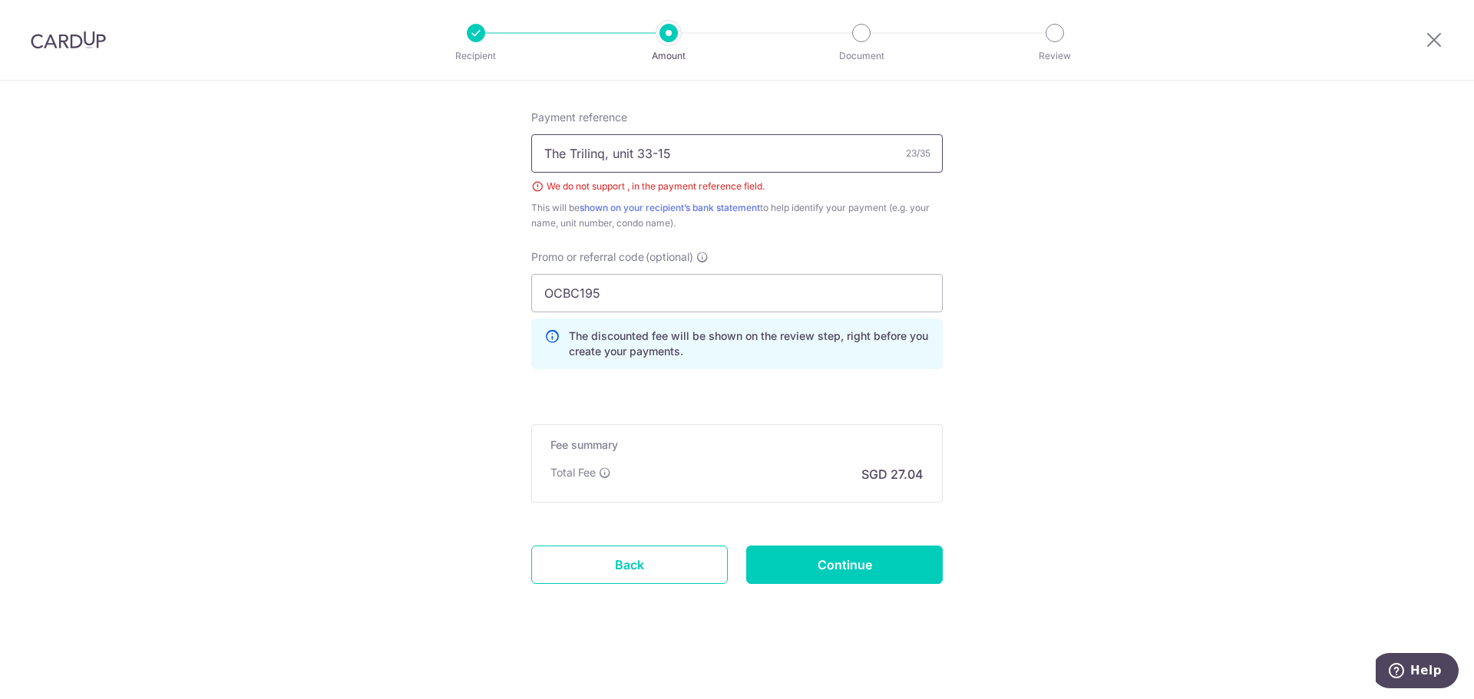
click at [604, 156] on input "The Trilinq, unit 33-15" at bounding box center [736, 153] width 411 height 38
type input "The Trilinq unit 33-15"
click at [848, 546] on input "Continue" at bounding box center [844, 565] width 197 height 38
